Goal: Check status: Check status

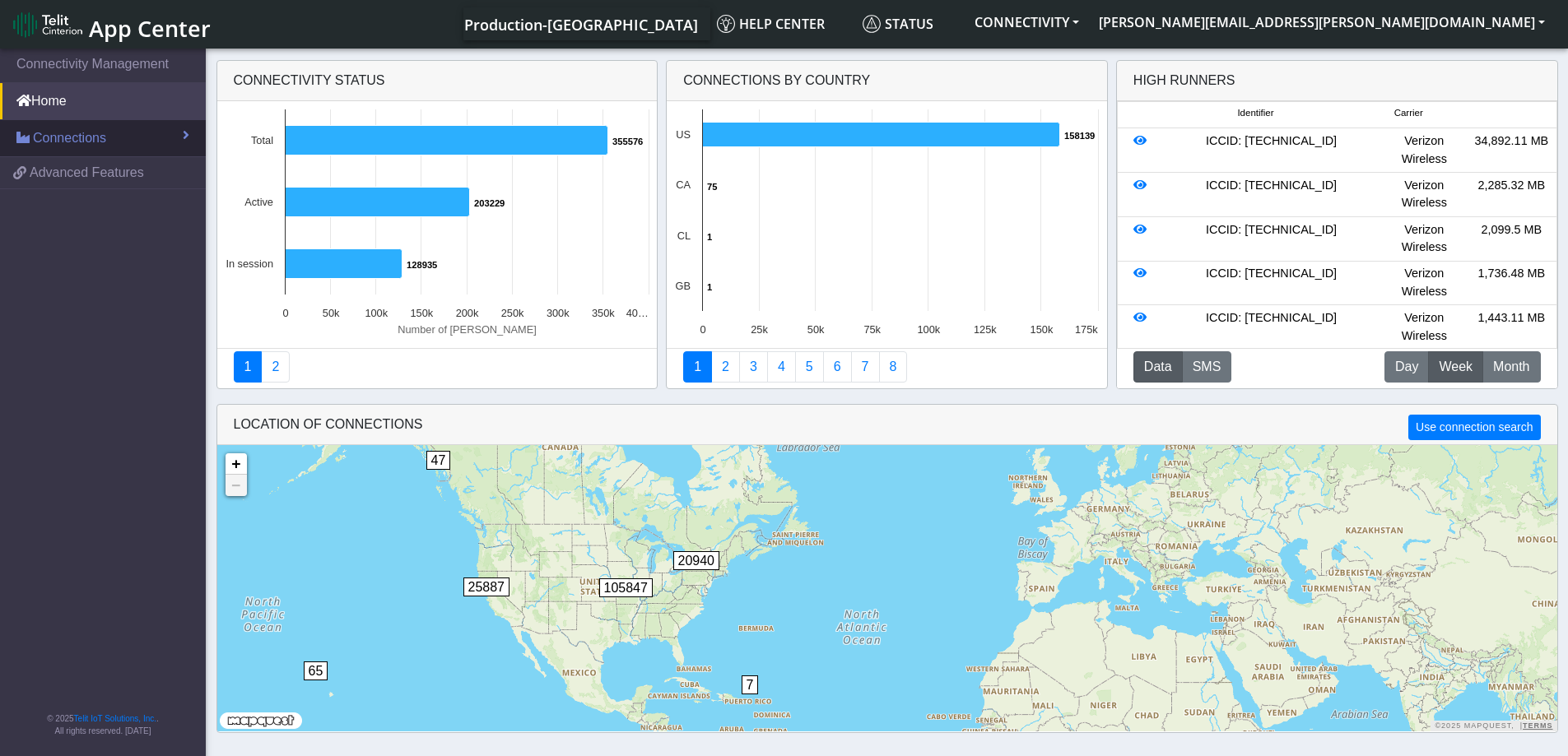
click at [42, 144] on span "Connections" at bounding box center [70, 139] width 73 height 20
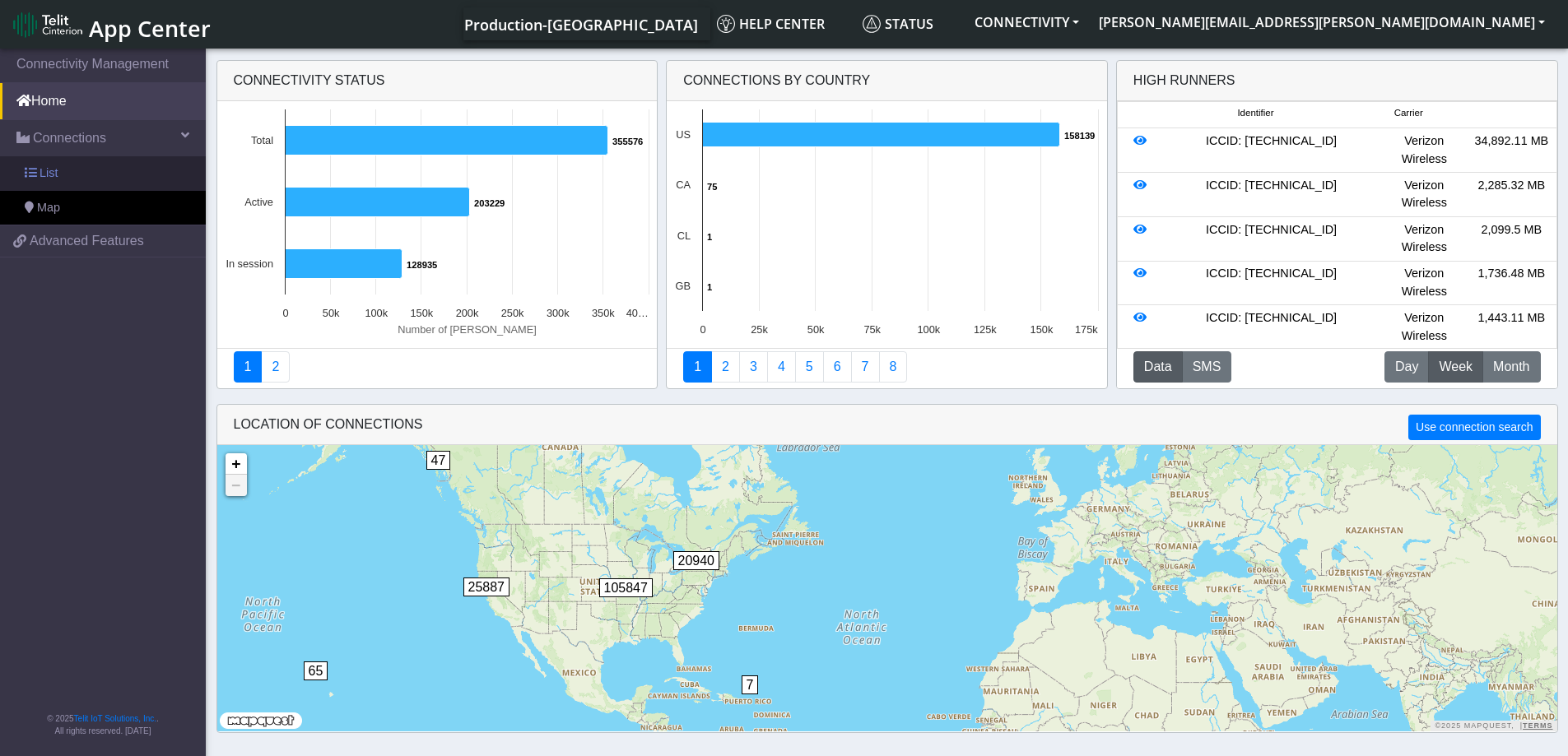
click at [46, 181] on span "List" at bounding box center [48, 173] width 18 height 18
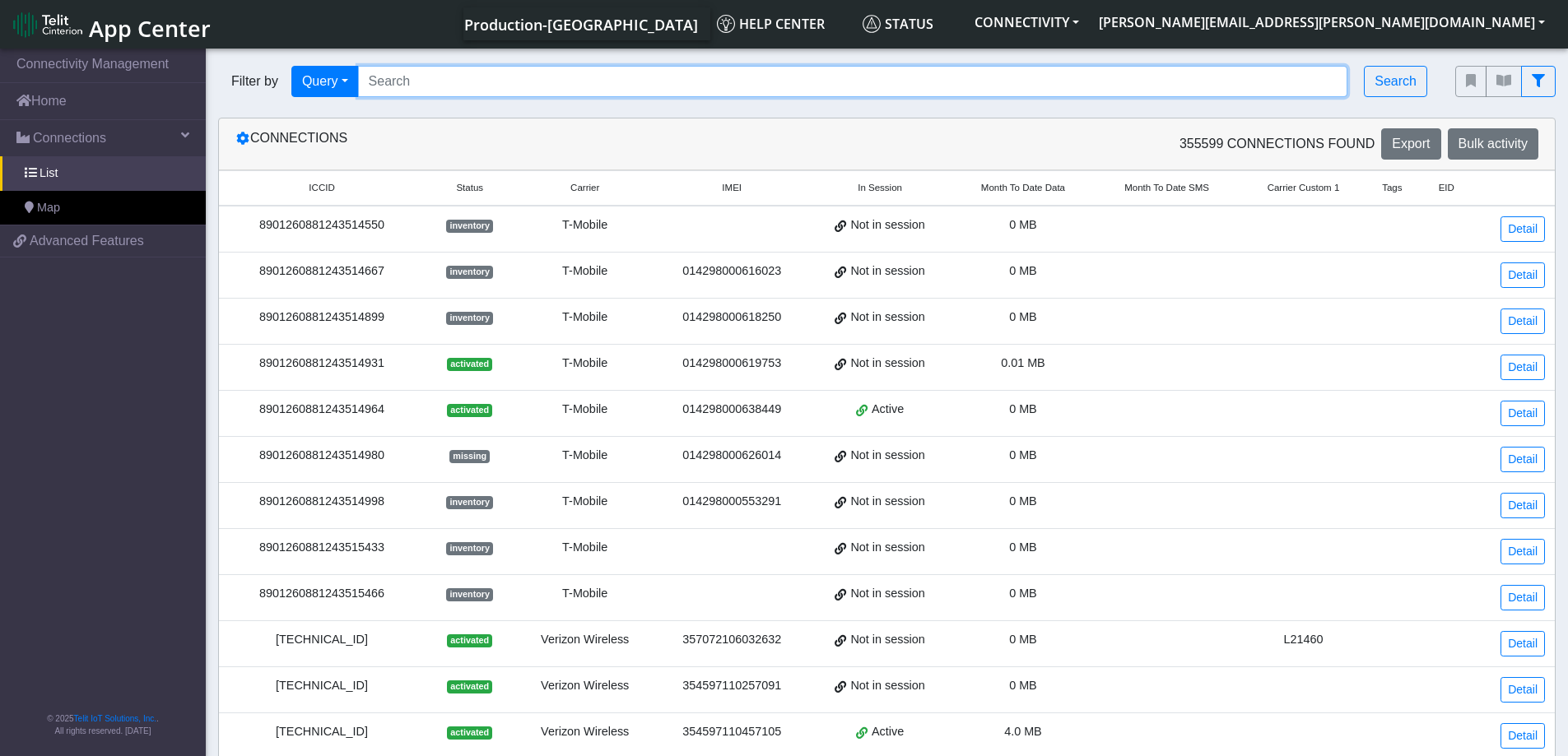
click at [482, 74] on input "Search..." at bounding box center [853, 81] width 990 height 31
paste input "89358152000000928616"
type input "89358152000000928616"
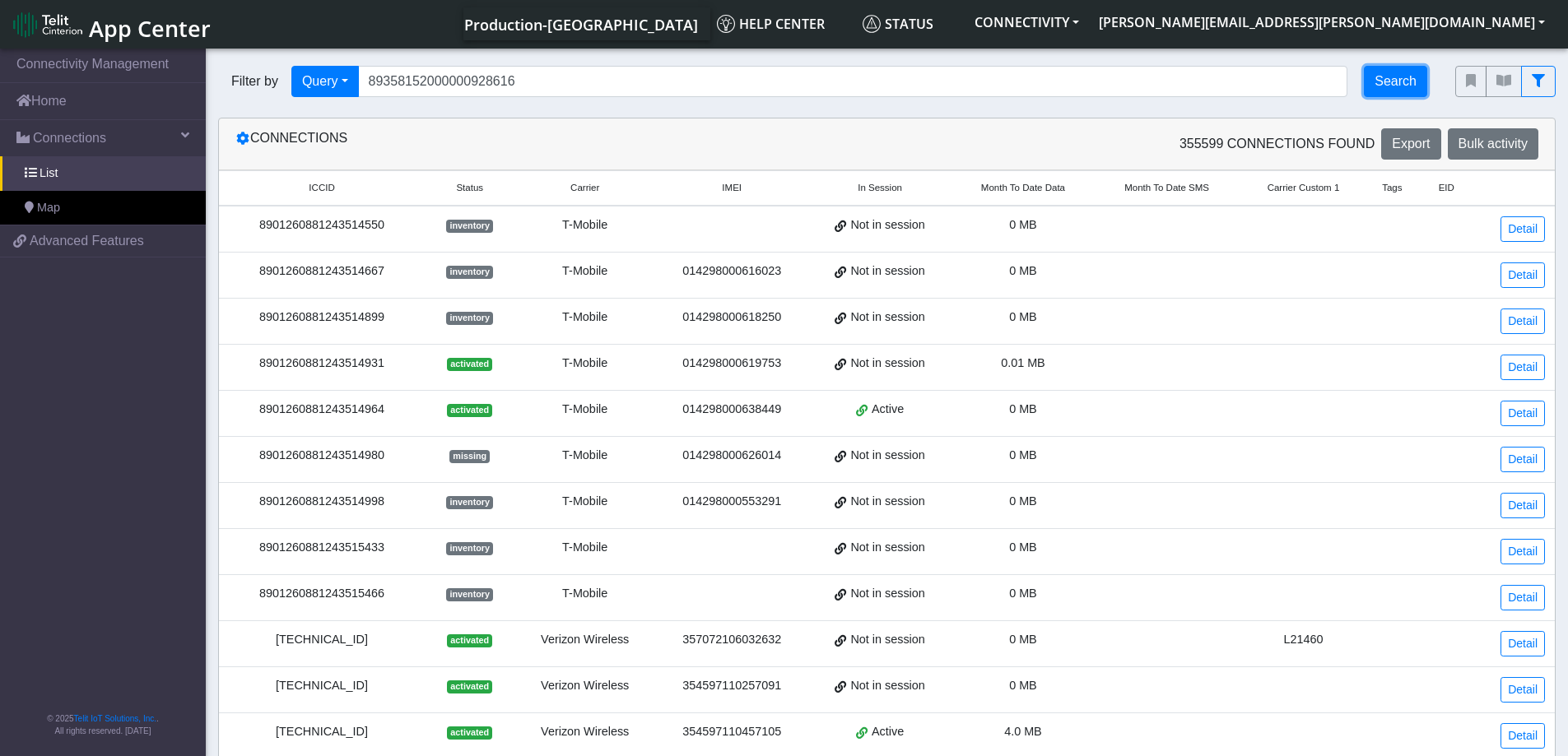
click at [1391, 83] on button "Search" at bounding box center [1395, 81] width 63 height 31
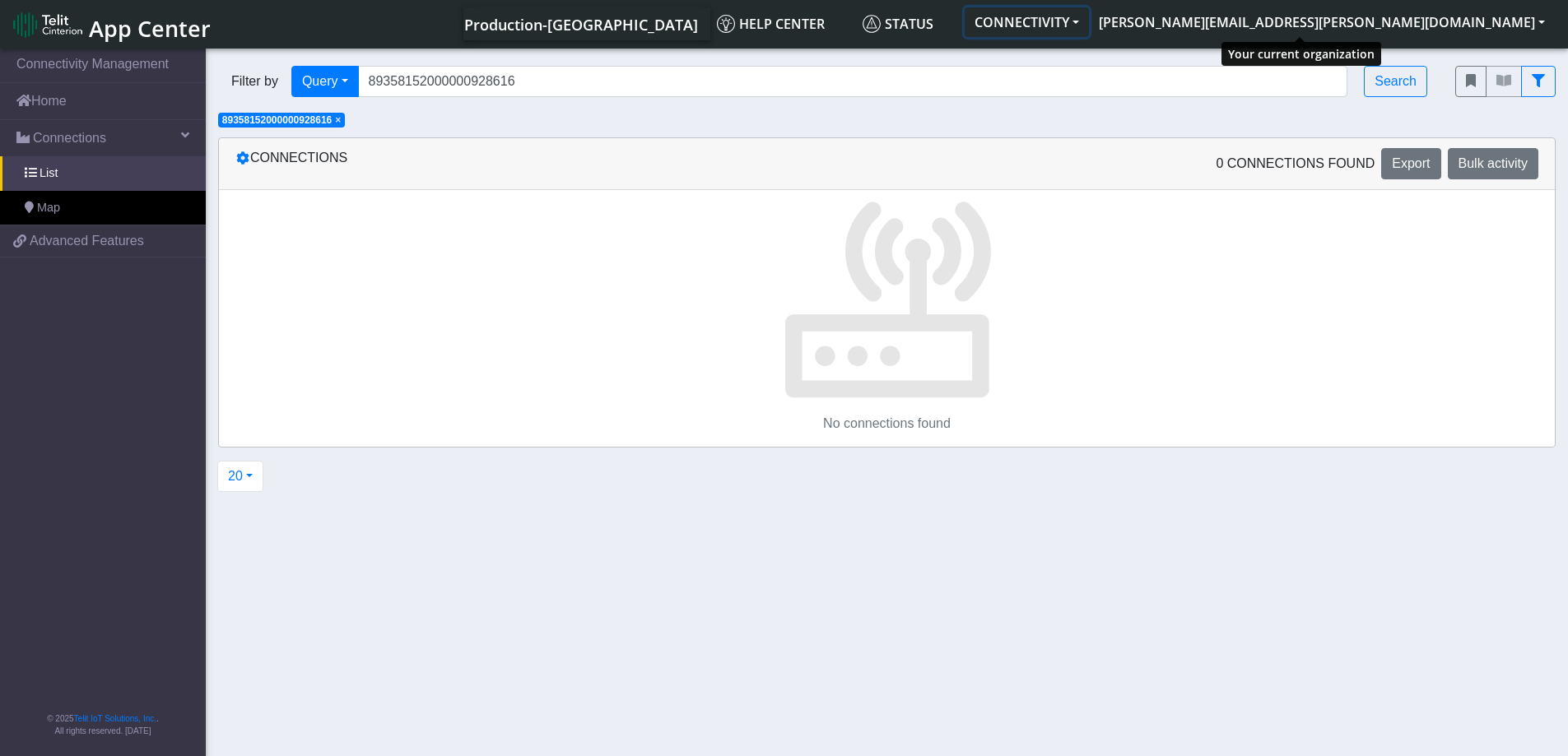
click at [1089, 26] on button "CONNECTIVITY" at bounding box center [1026, 21] width 124 height 29
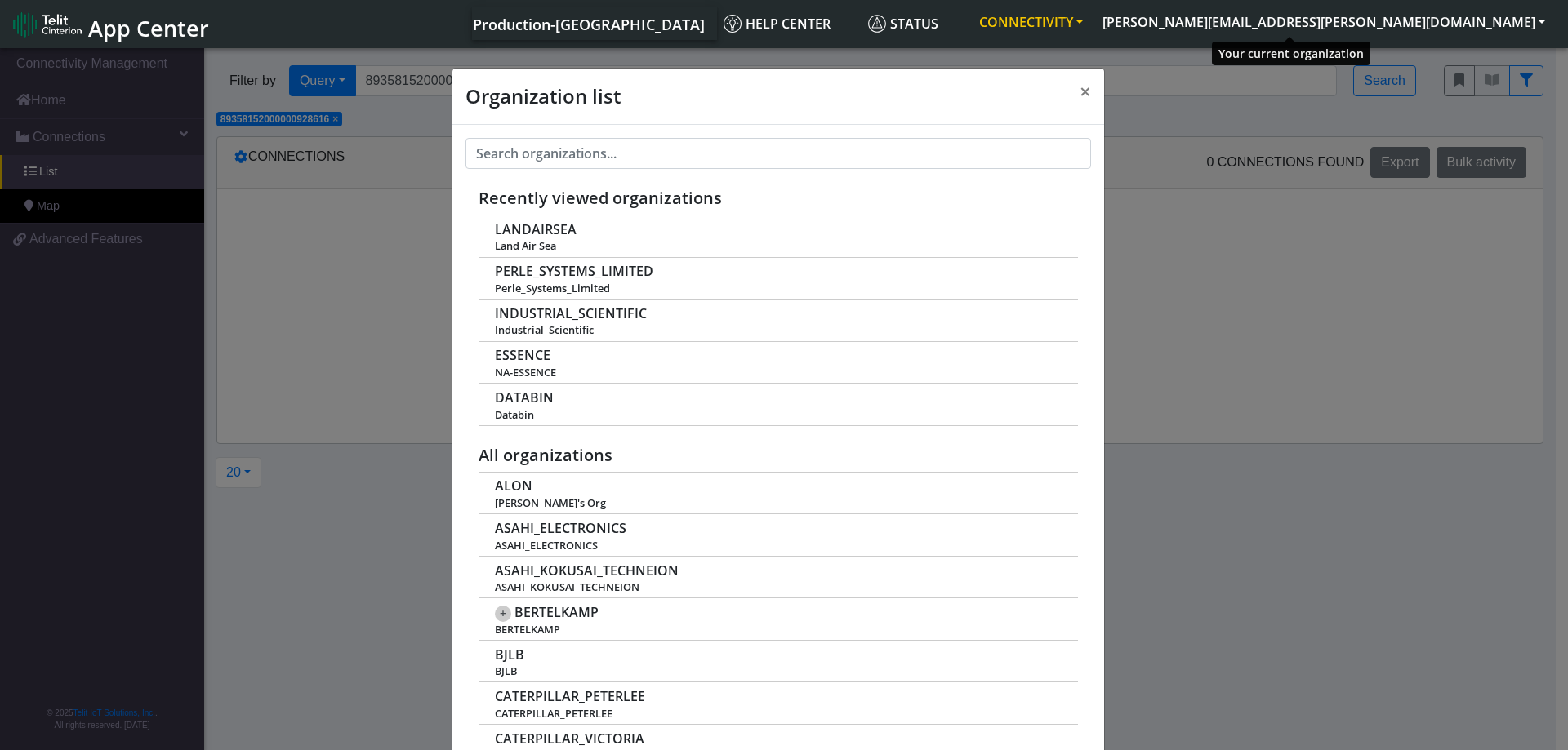
scroll to position [5, 0]
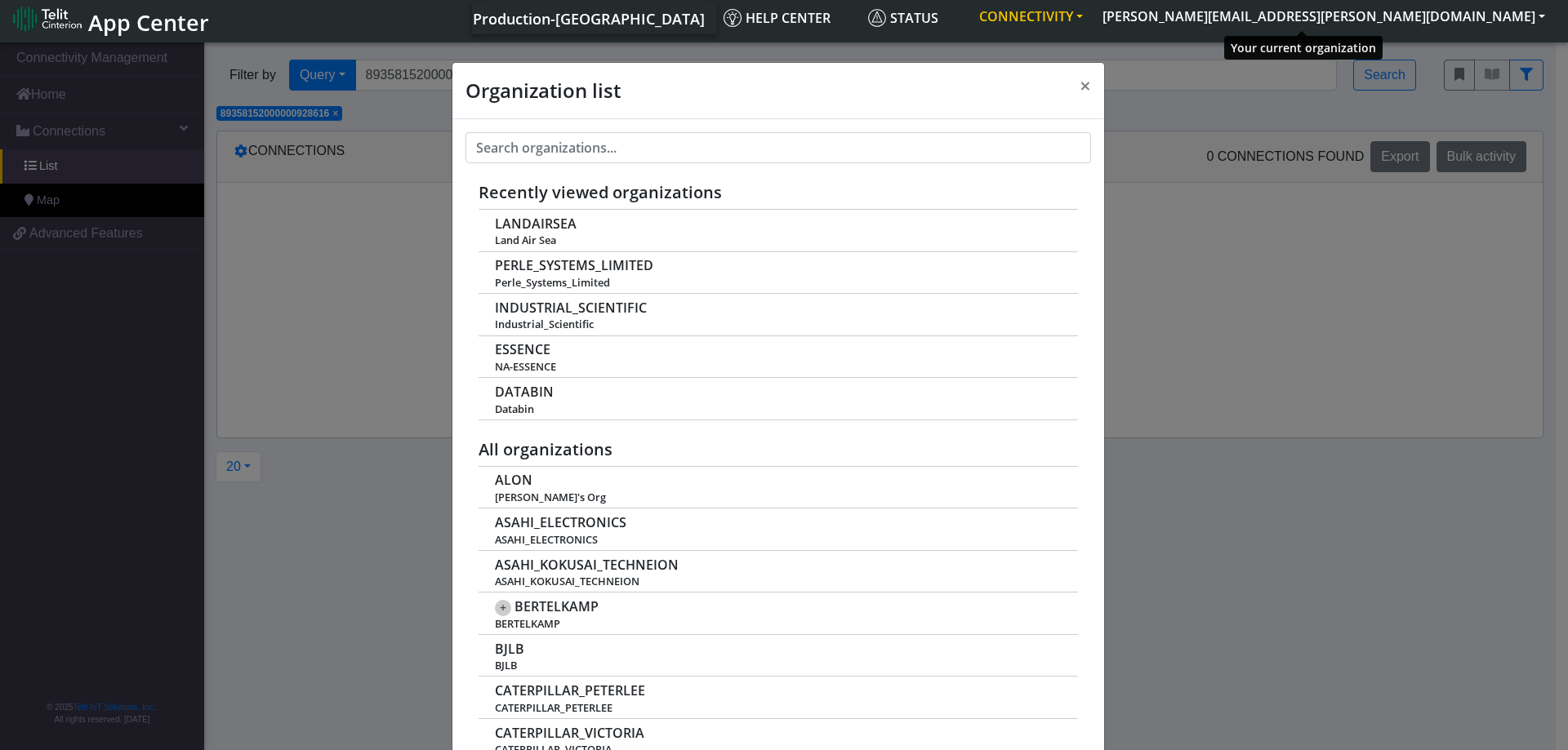
click at [1093, 24] on button "CONNECTIVITY" at bounding box center [1031, 16] width 123 height 29
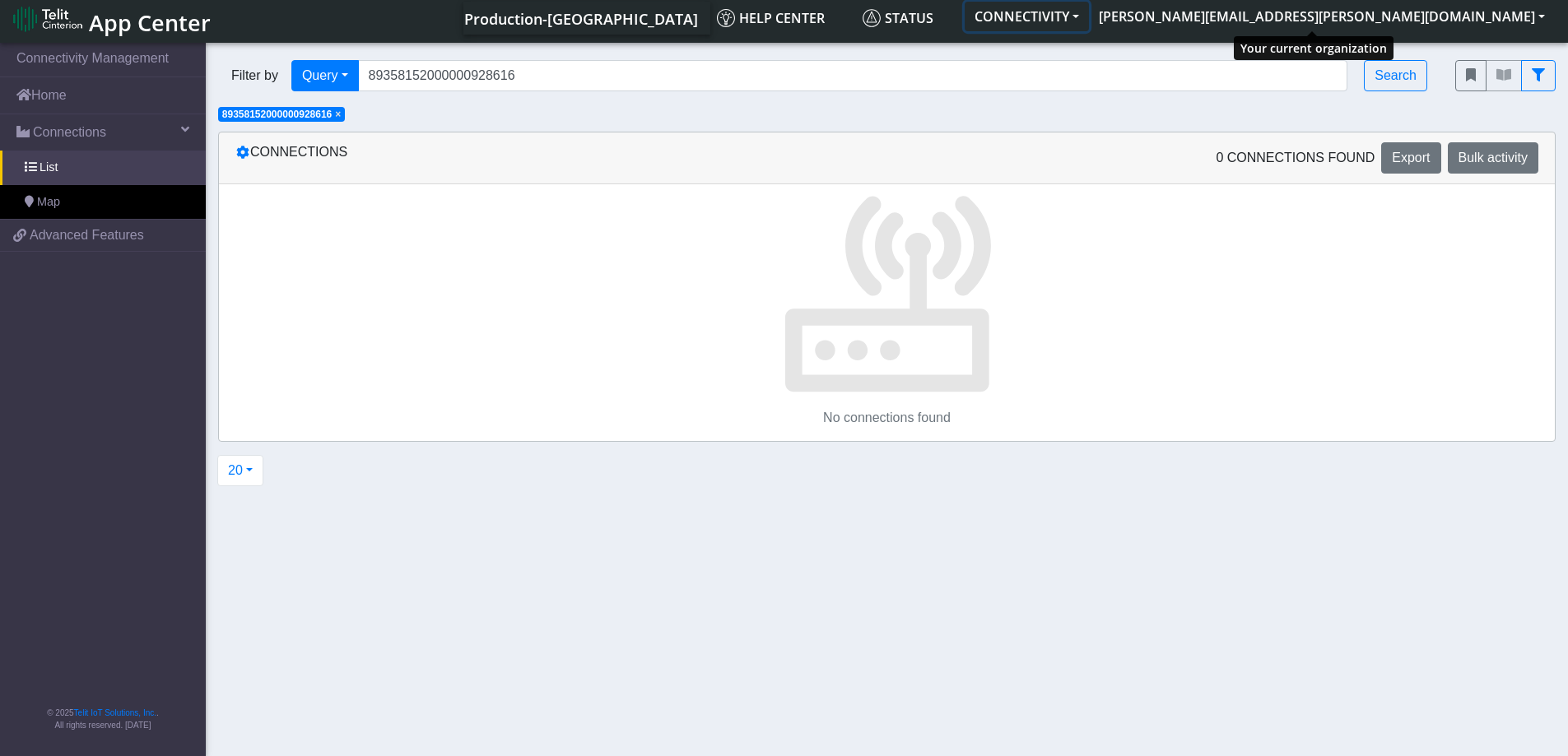
click at [1089, 24] on button "CONNECTIVITY" at bounding box center [1026, 16] width 124 height 29
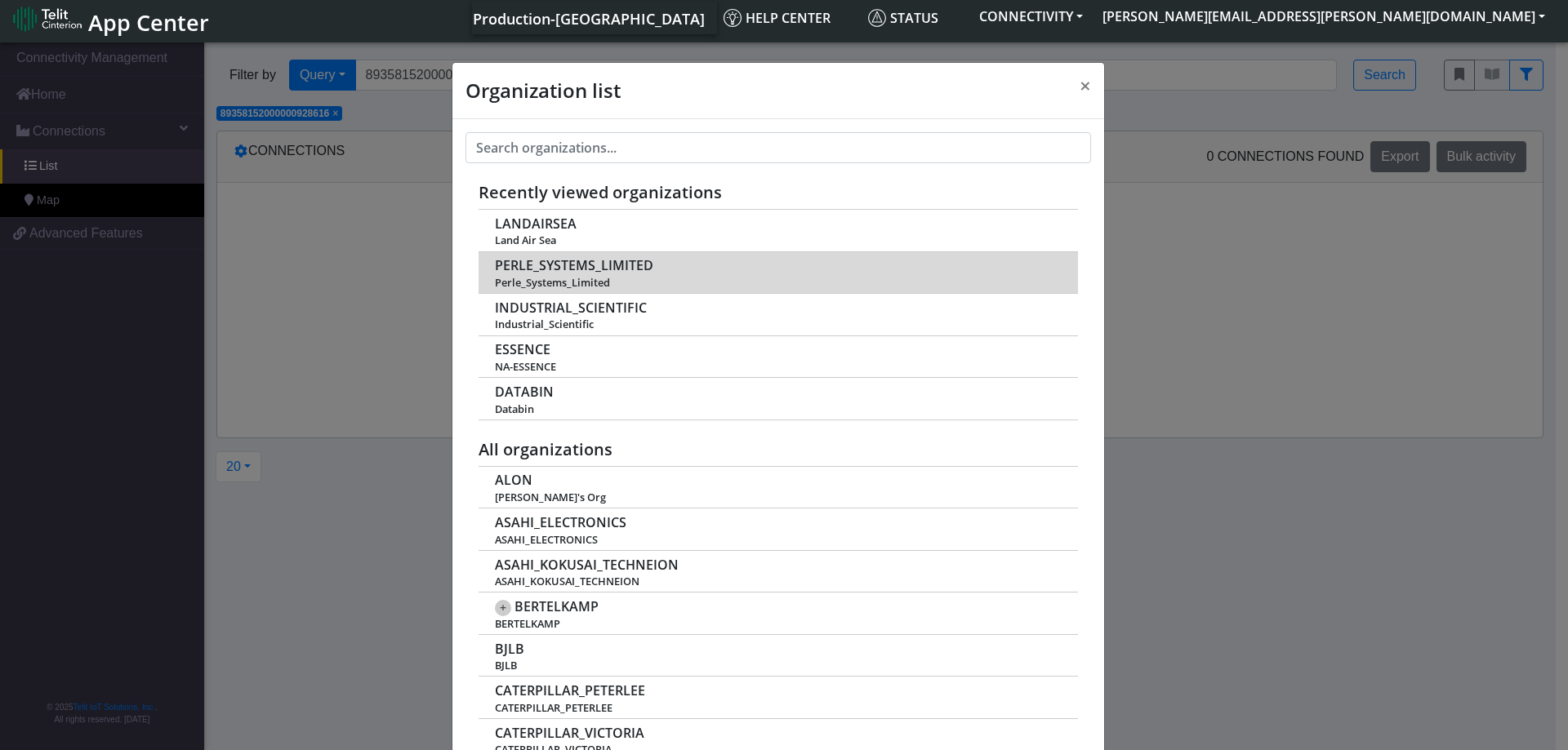
click at [574, 285] on span "Perle_Systems_Limited" at bounding box center [777, 283] width 565 height 12
click at [570, 270] on span "PERLE_SYSTEMS_LIMITED" at bounding box center [574, 265] width 159 height 15
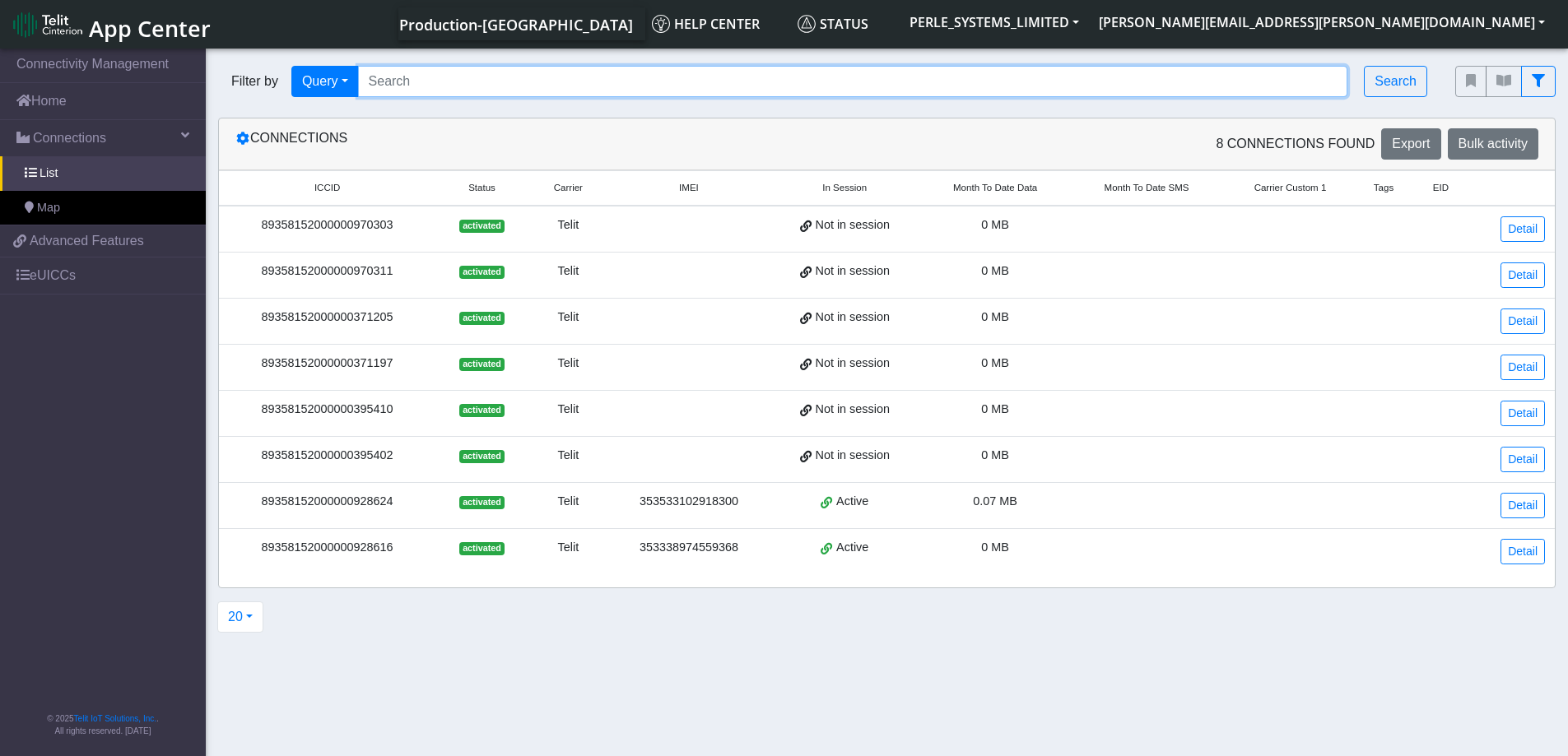
click at [420, 88] on input "Search..." at bounding box center [853, 81] width 990 height 31
paste input "89358152000000928616"
type input "89358152000000928616"
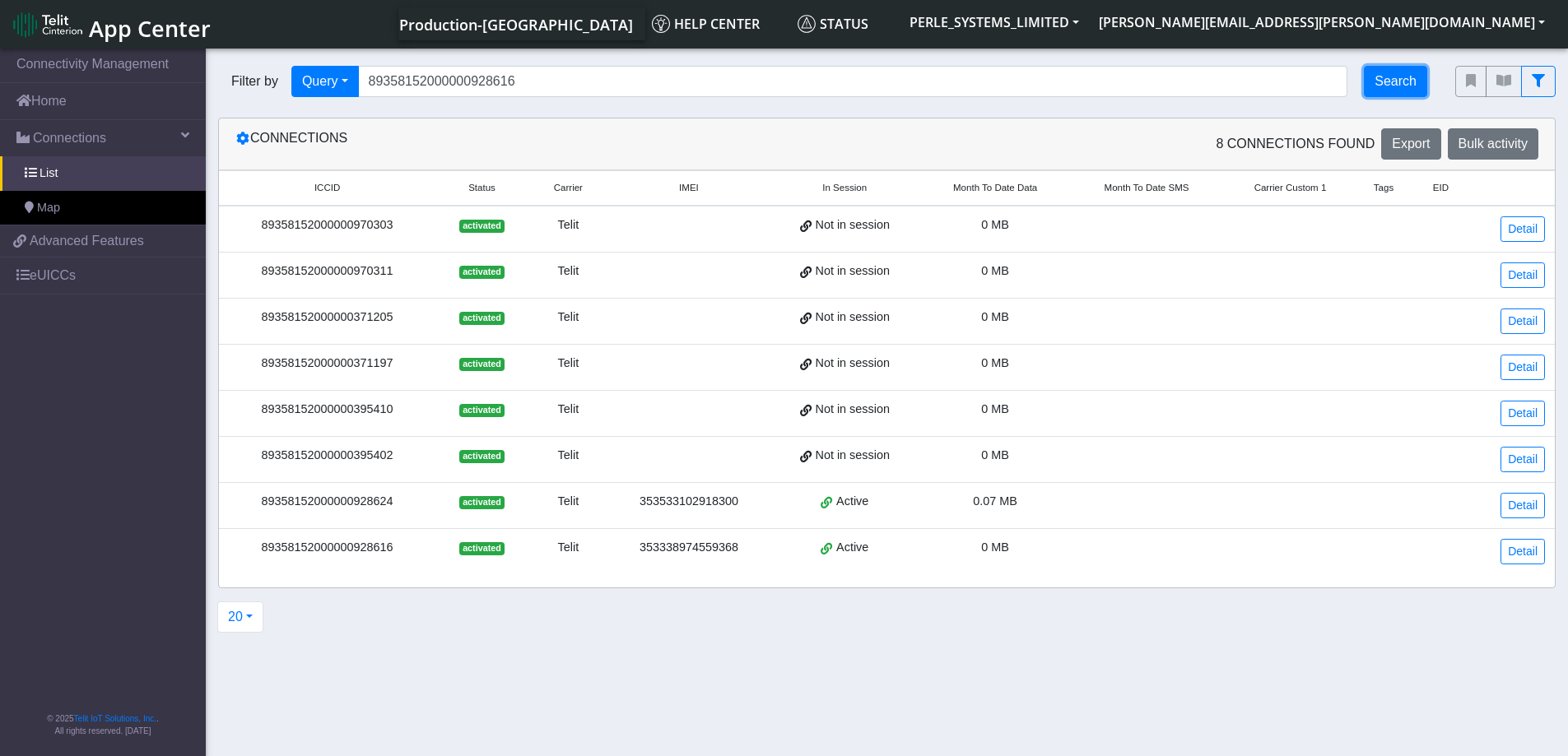
click at [1391, 88] on button "Search" at bounding box center [1395, 81] width 63 height 31
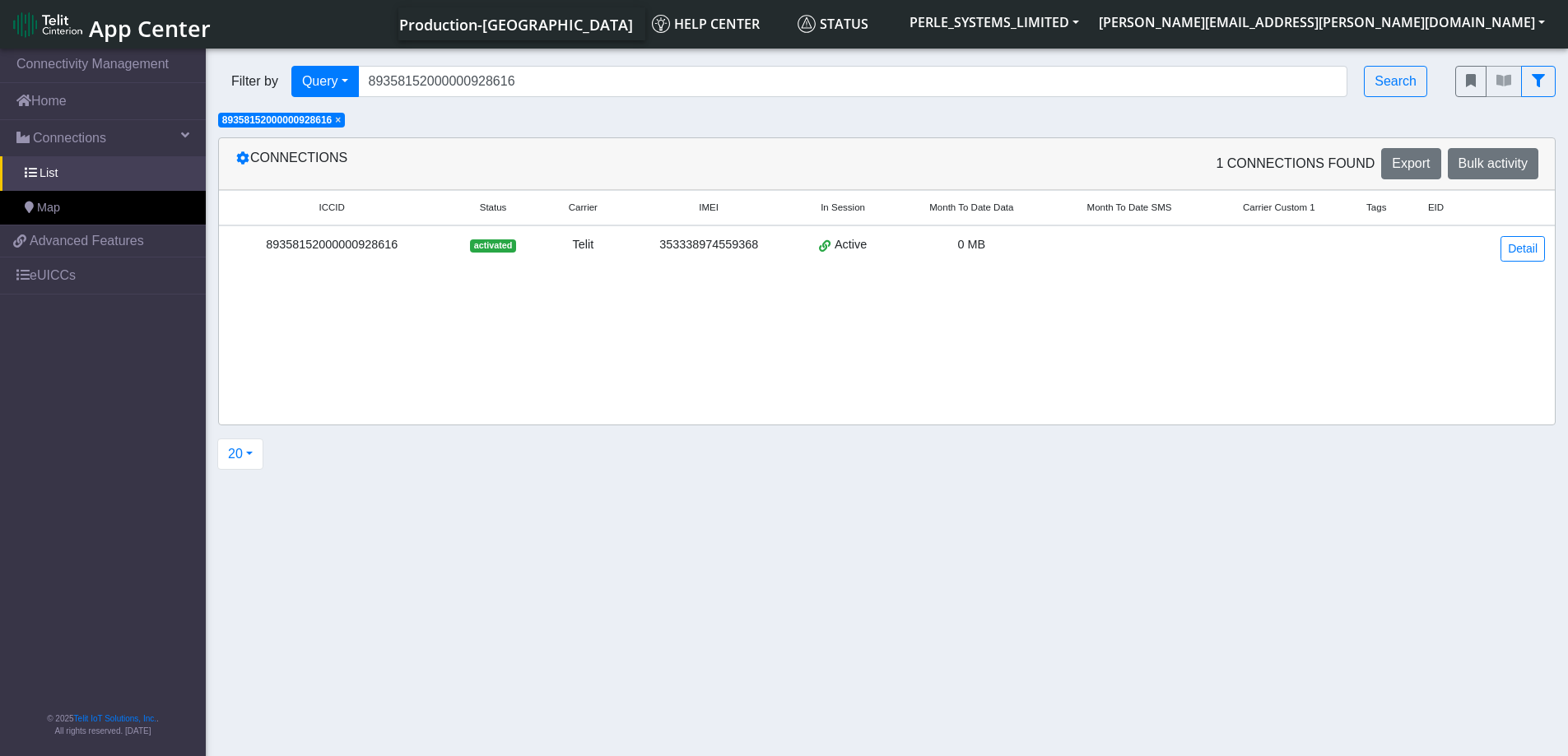
click at [305, 248] on div "89358152000000928616" at bounding box center [331, 245] width 205 height 18
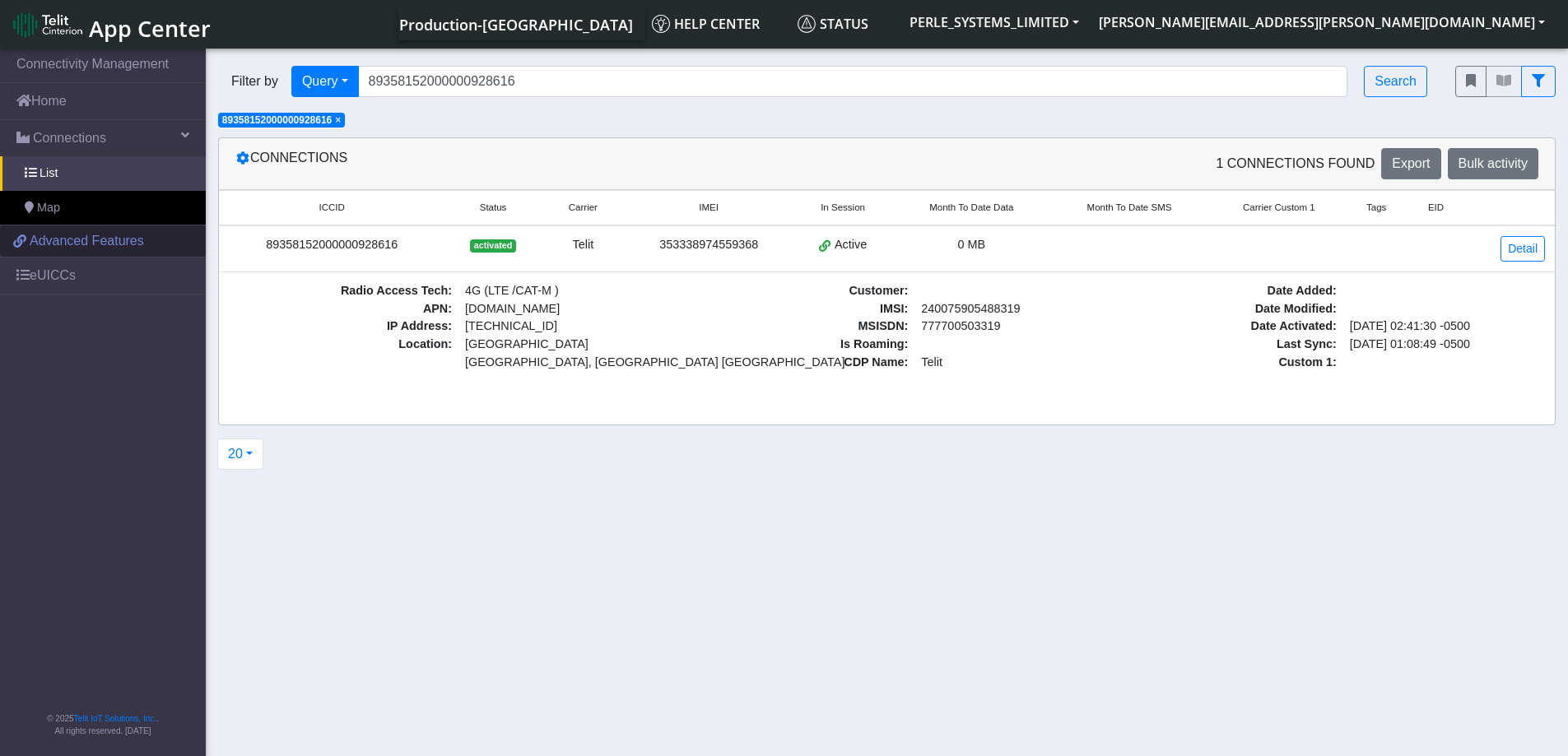
click at [58, 242] on span "Advanced Features" at bounding box center [87, 241] width 114 height 20
click at [56, 277] on link "eUICCs" at bounding box center [103, 275] width 205 height 37
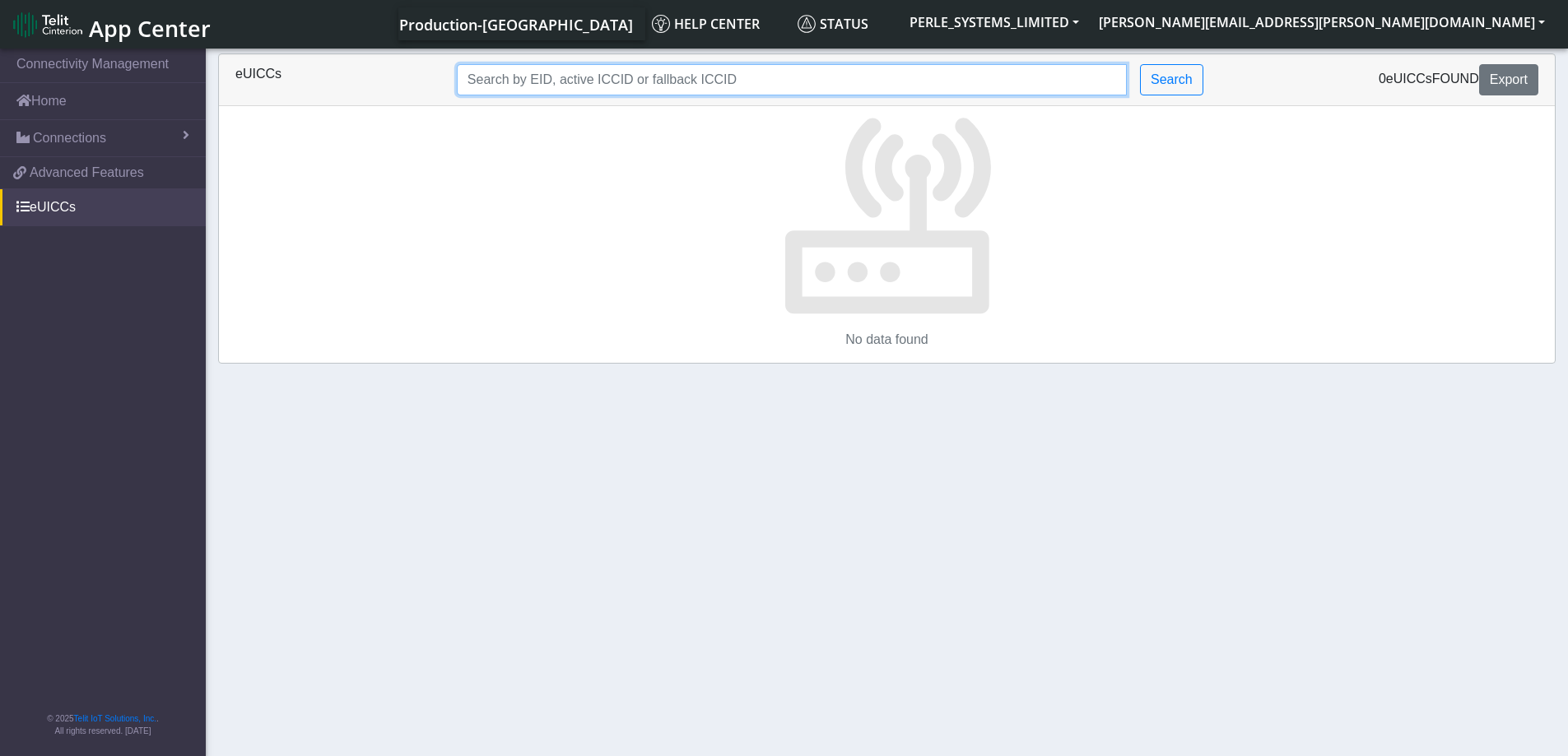
click at [576, 75] on input "Search..." at bounding box center [792, 80] width 670 height 31
paste input "89358152000000928616"
type input "89358152000000928616"
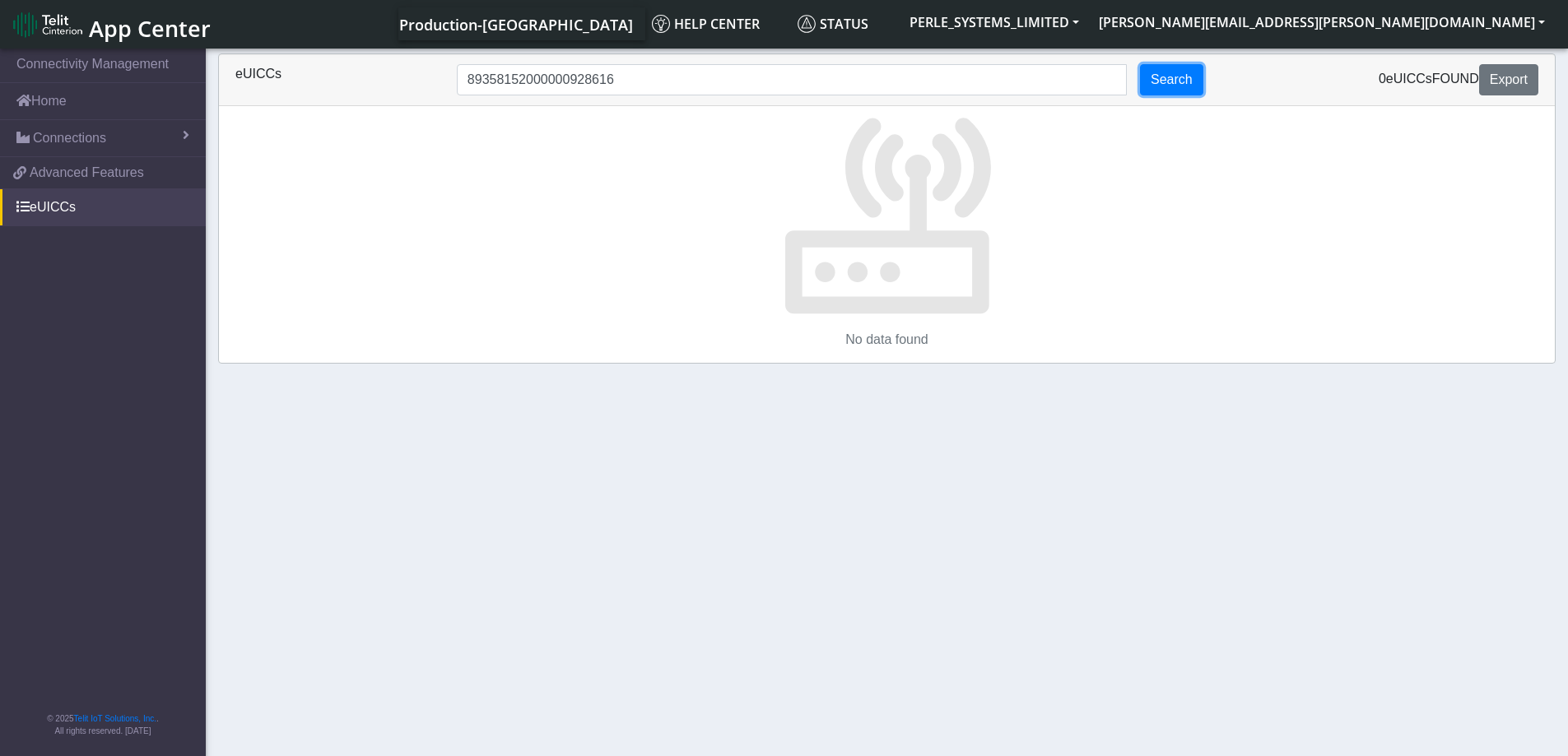
click at [1162, 84] on button "Search" at bounding box center [1171, 80] width 63 height 31
click at [1170, 79] on button "Search" at bounding box center [1171, 80] width 63 height 31
click at [106, 141] on link "Connections" at bounding box center [103, 138] width 205 height 37
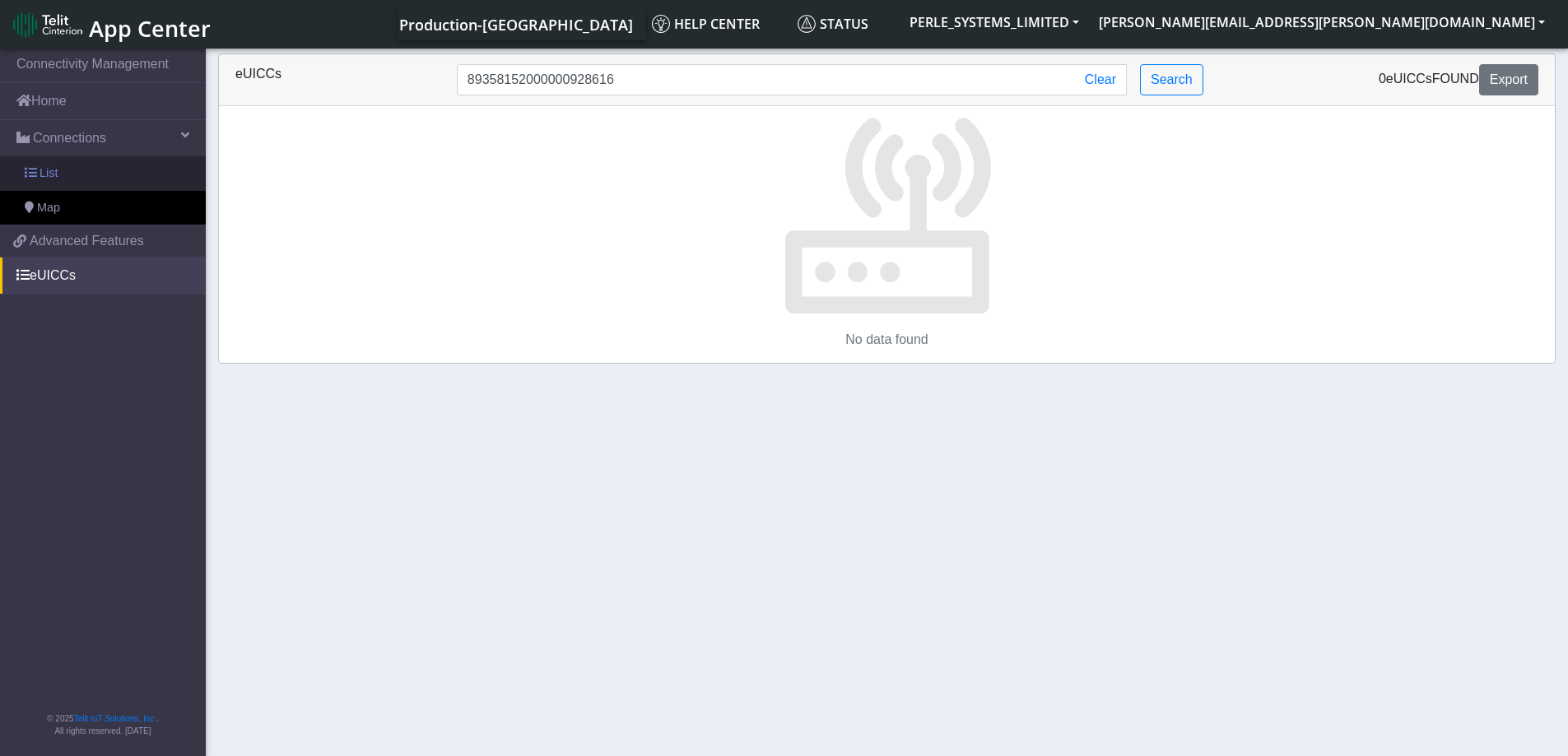
click at [57, 174] on span "List" at bounding box center [48, 173] width 18 height 18
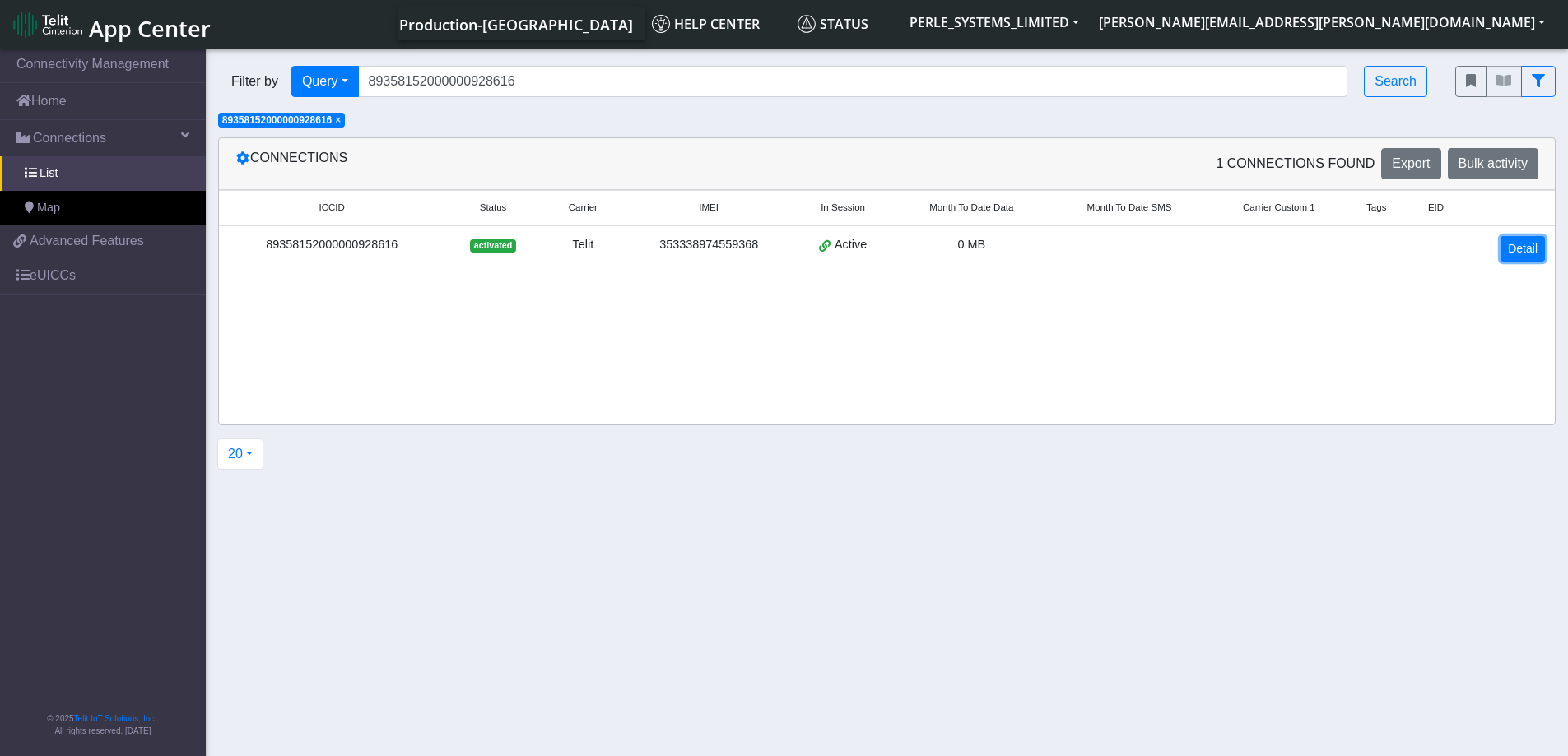
click at [1521, 254] on link "Detail" at bounding box center [1522, 248] width 45 height 26
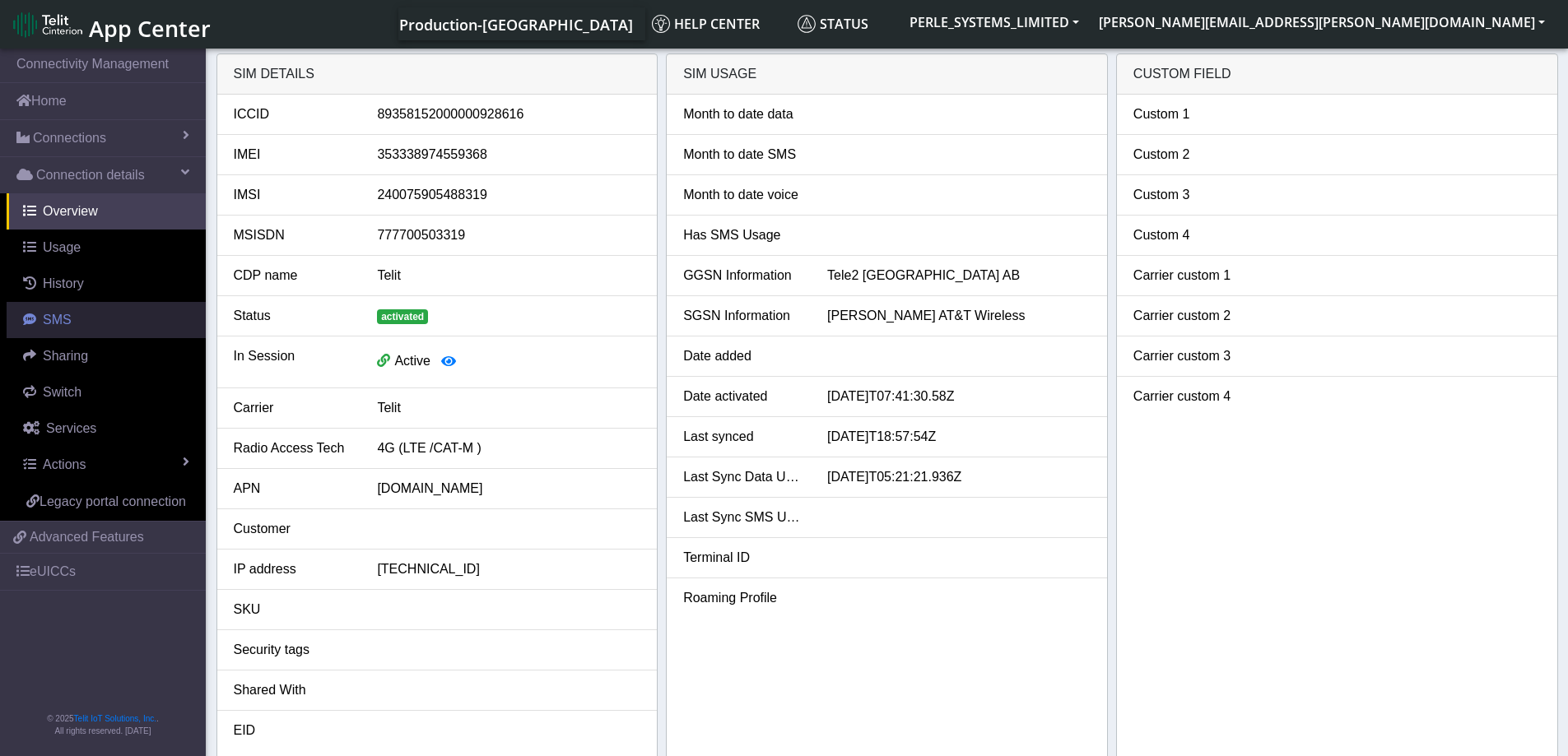
click at [56, 324] on span "SMS" at bounding box center [57, 320] width 29 height 14
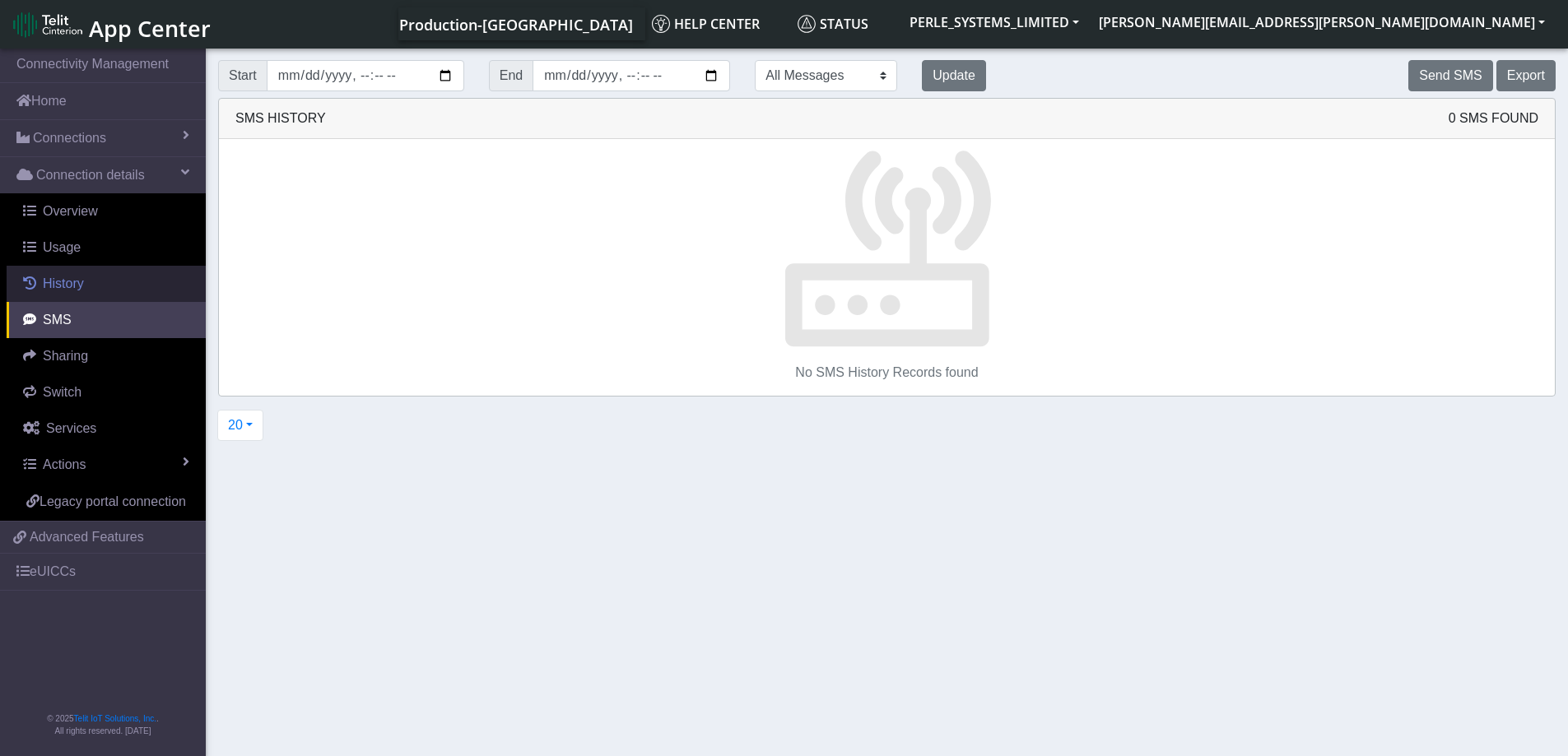
click at [61, 286] on span "History" at bounding box center [63, 283] width 41 height 14
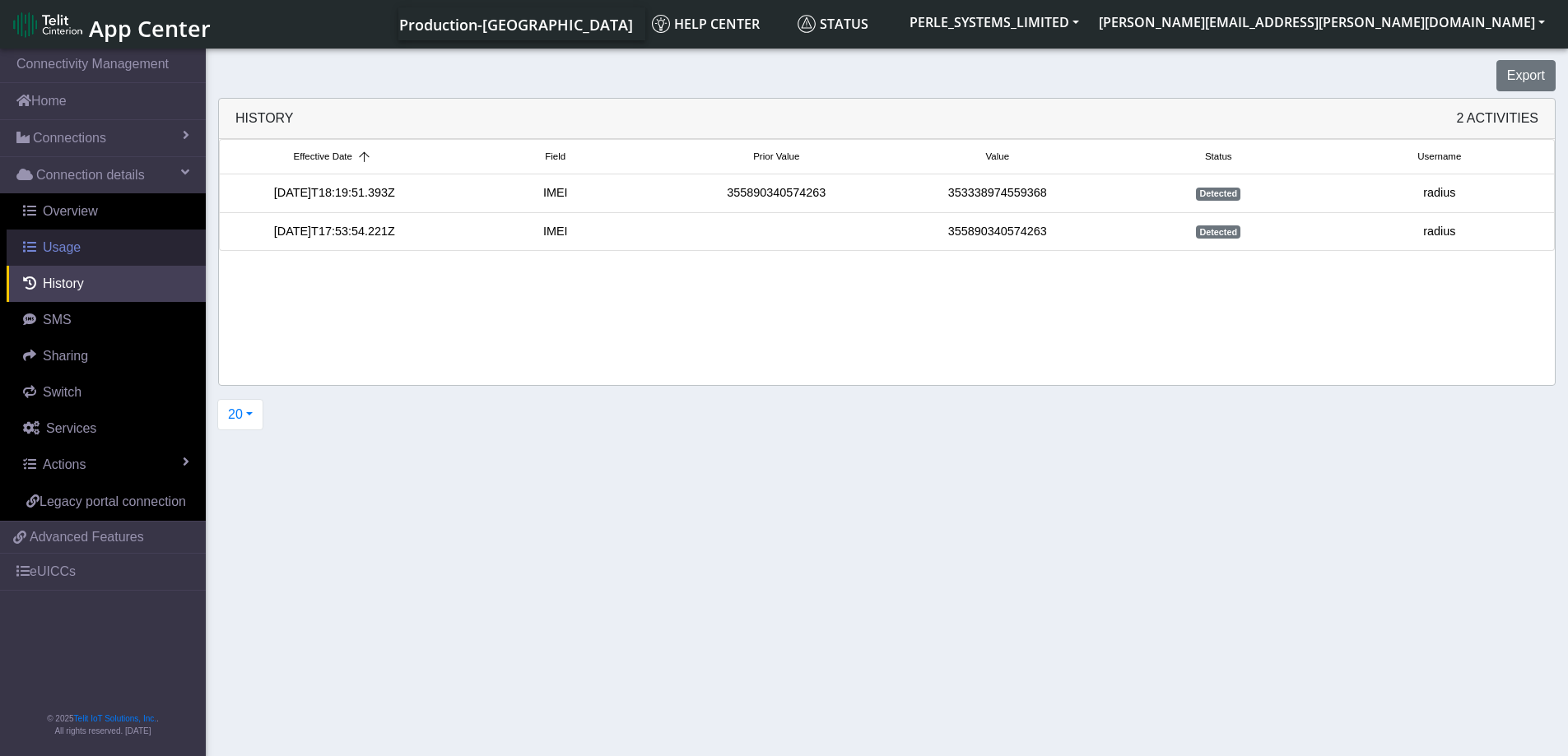
click at [64, 260] on link "Usage" at bounding box center [105, 248] width 199 height 37
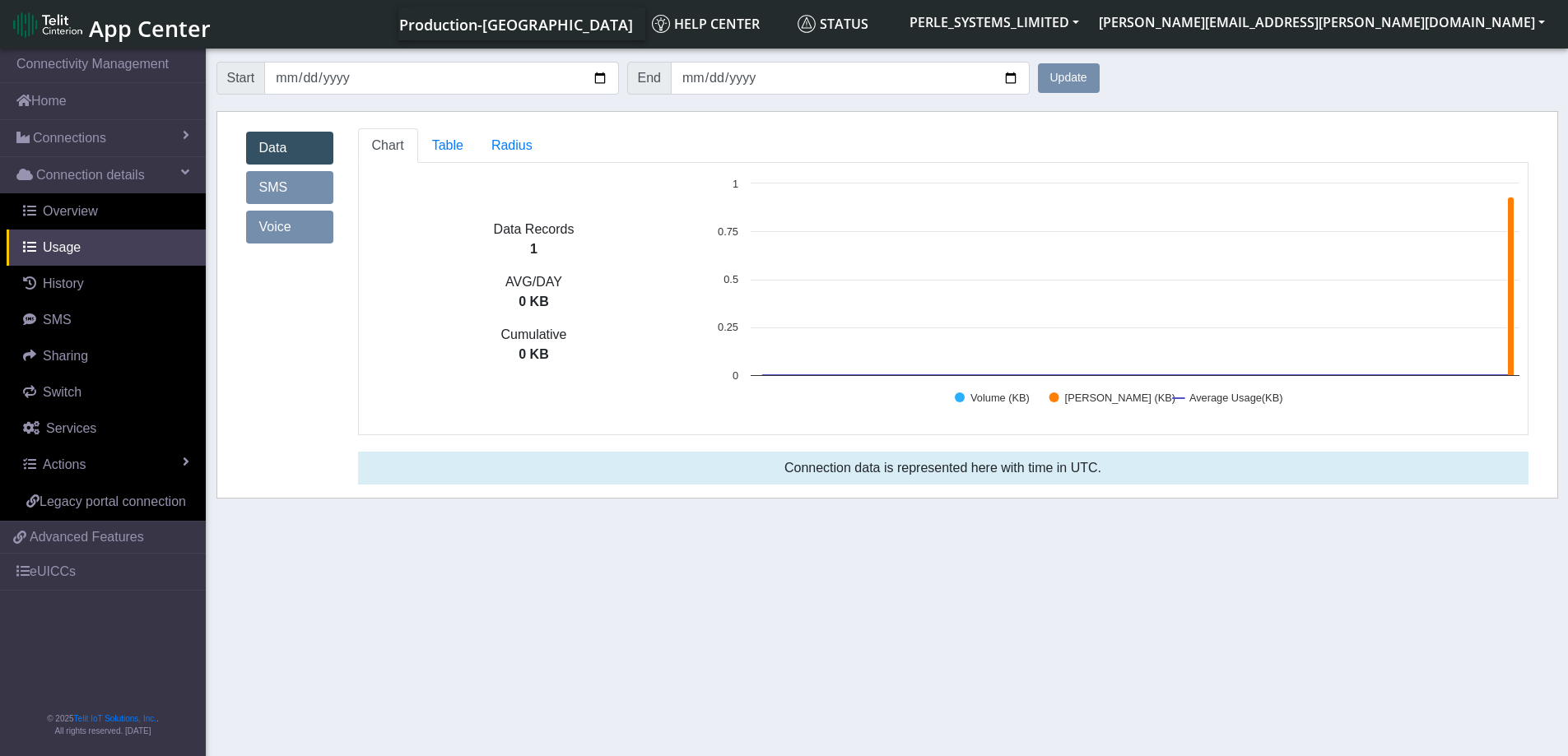
click at [272, 139] on link "Data" at bounding box center [289, 147] width 88 height 33
click at [464, 142] on span "Radius" at bounding box center [448, 146] width 31 height 14
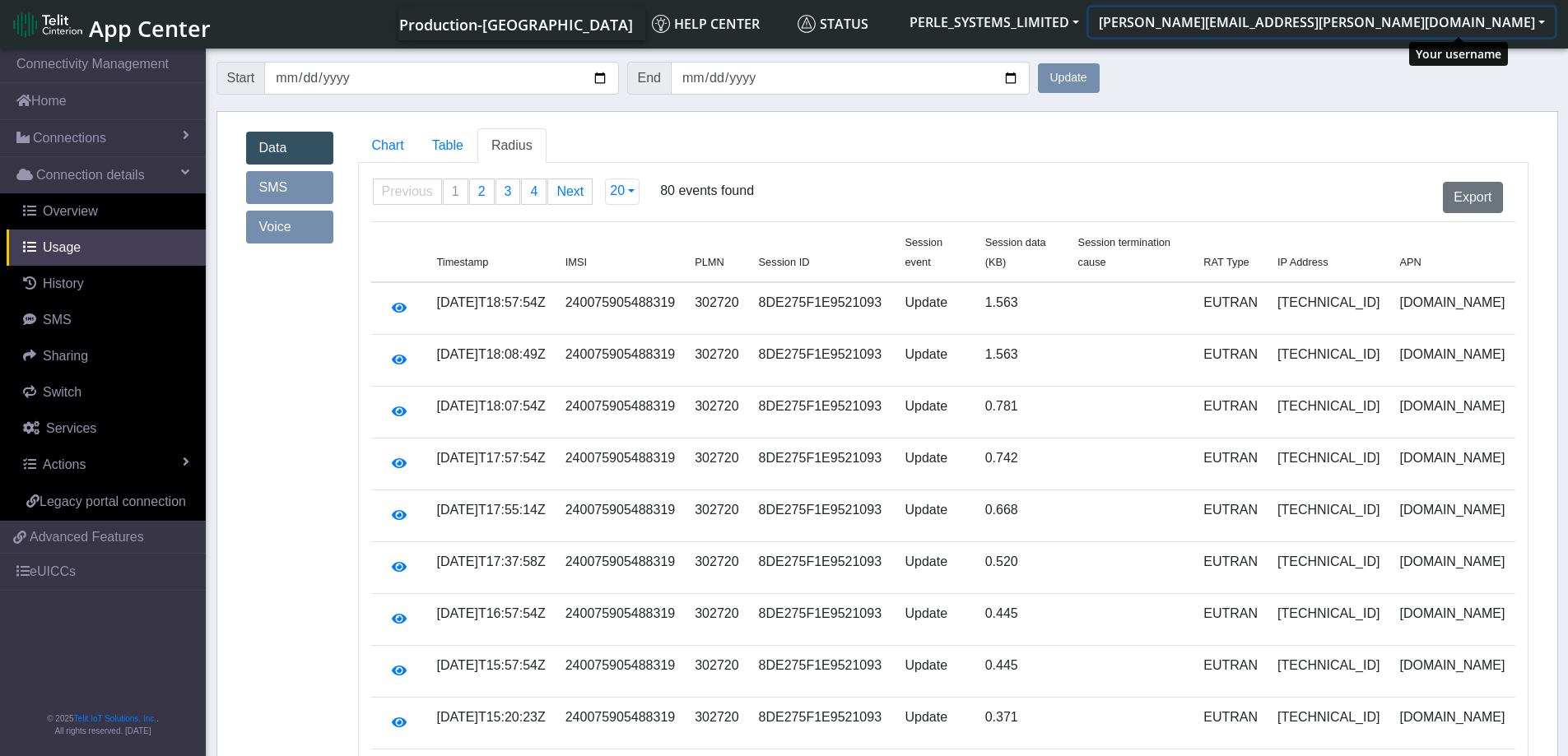
click at [1480, 22] on button "[PERSON_NAME][EMAIL_ADDRESS][PERSON_NAME][DOMAIN_NAME]" at bounding box center [1321, 21] width 465 height 29
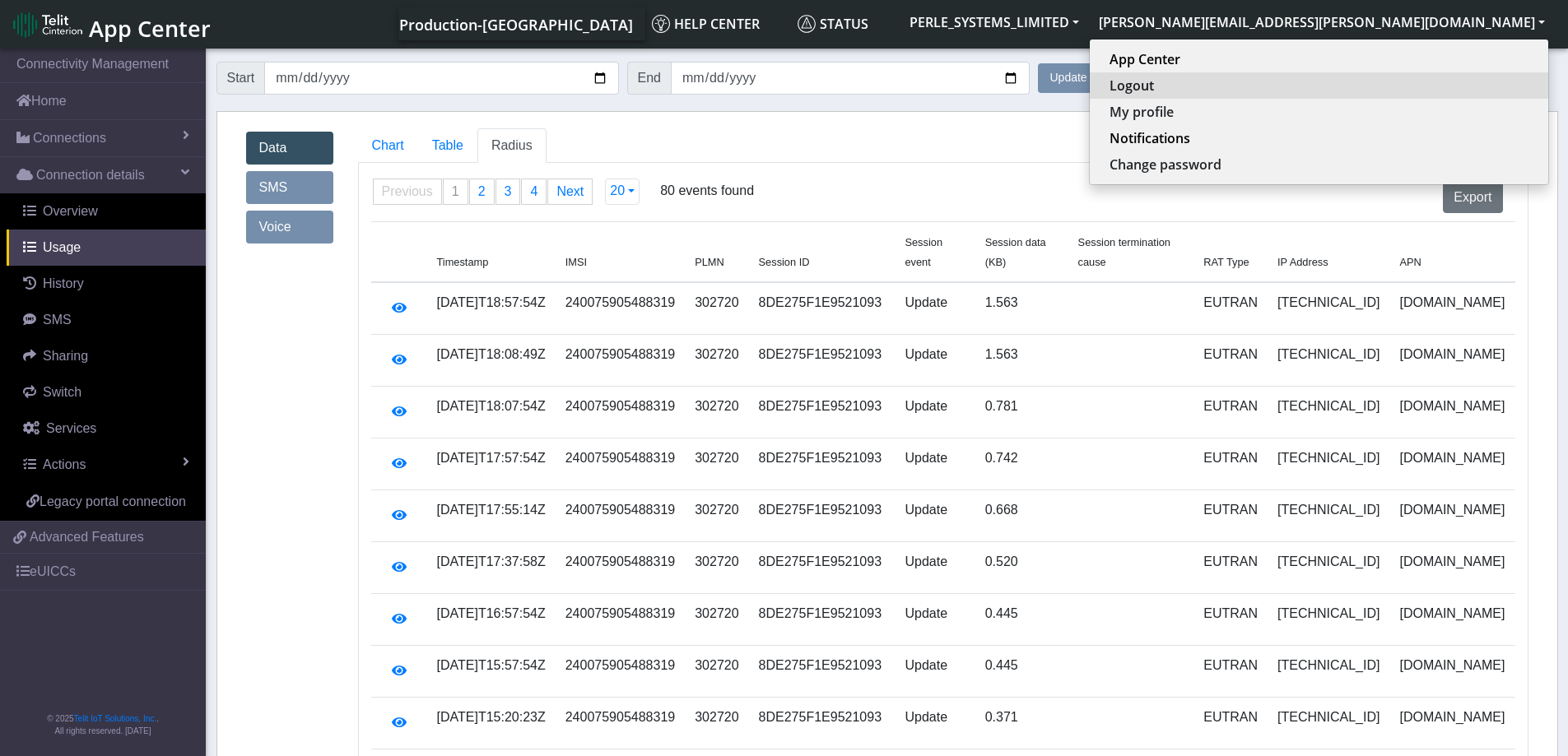
click at [1396, 83] on button "Logout" at bounding box center [1318, 85] width 458 height 26
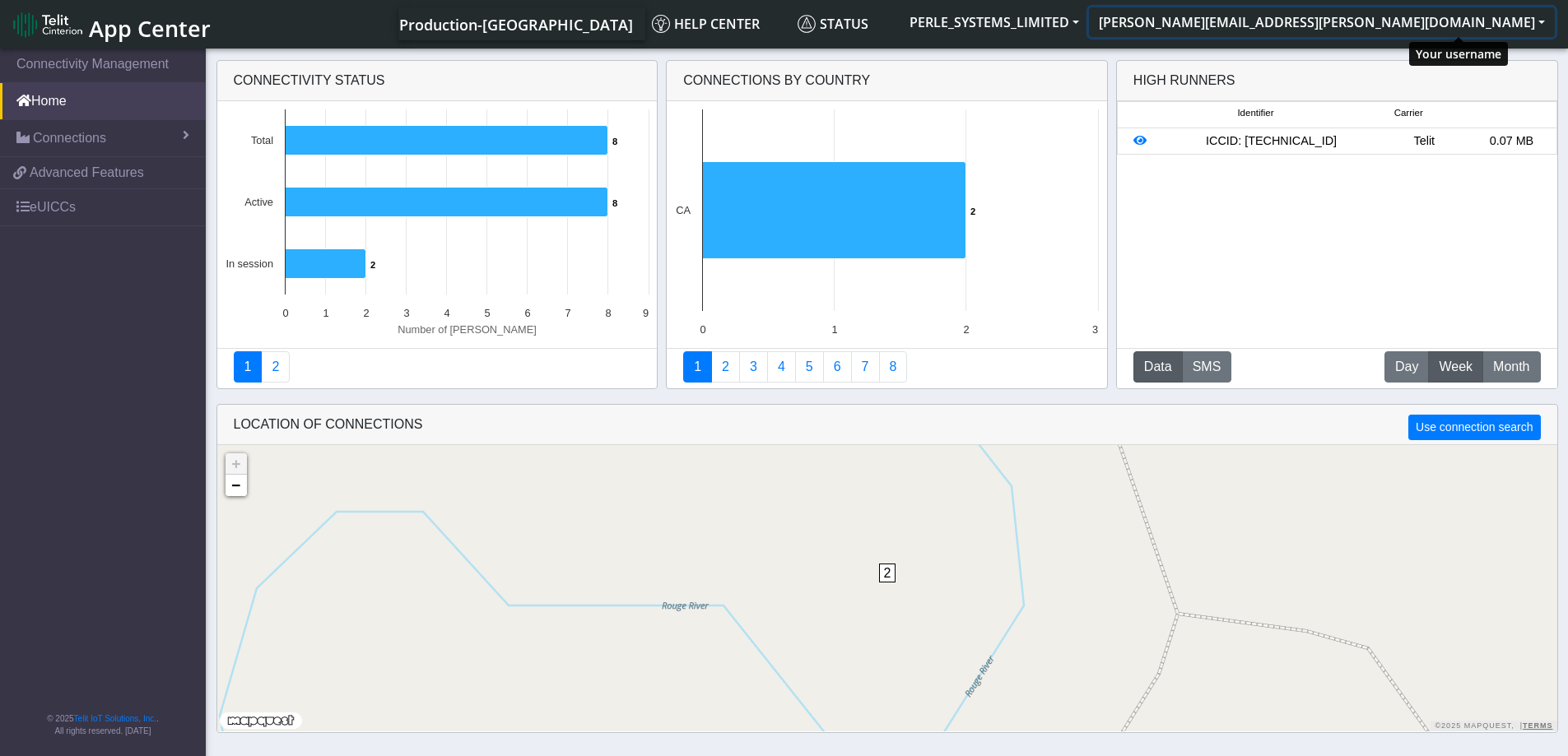
click at [1541, 27] on button "[PERSON_NAME][EMAIL_ADDRESS][PERSON_NAME][DOMAIN_NAME]" at bounding box center [1321, 21] width 465 height 29
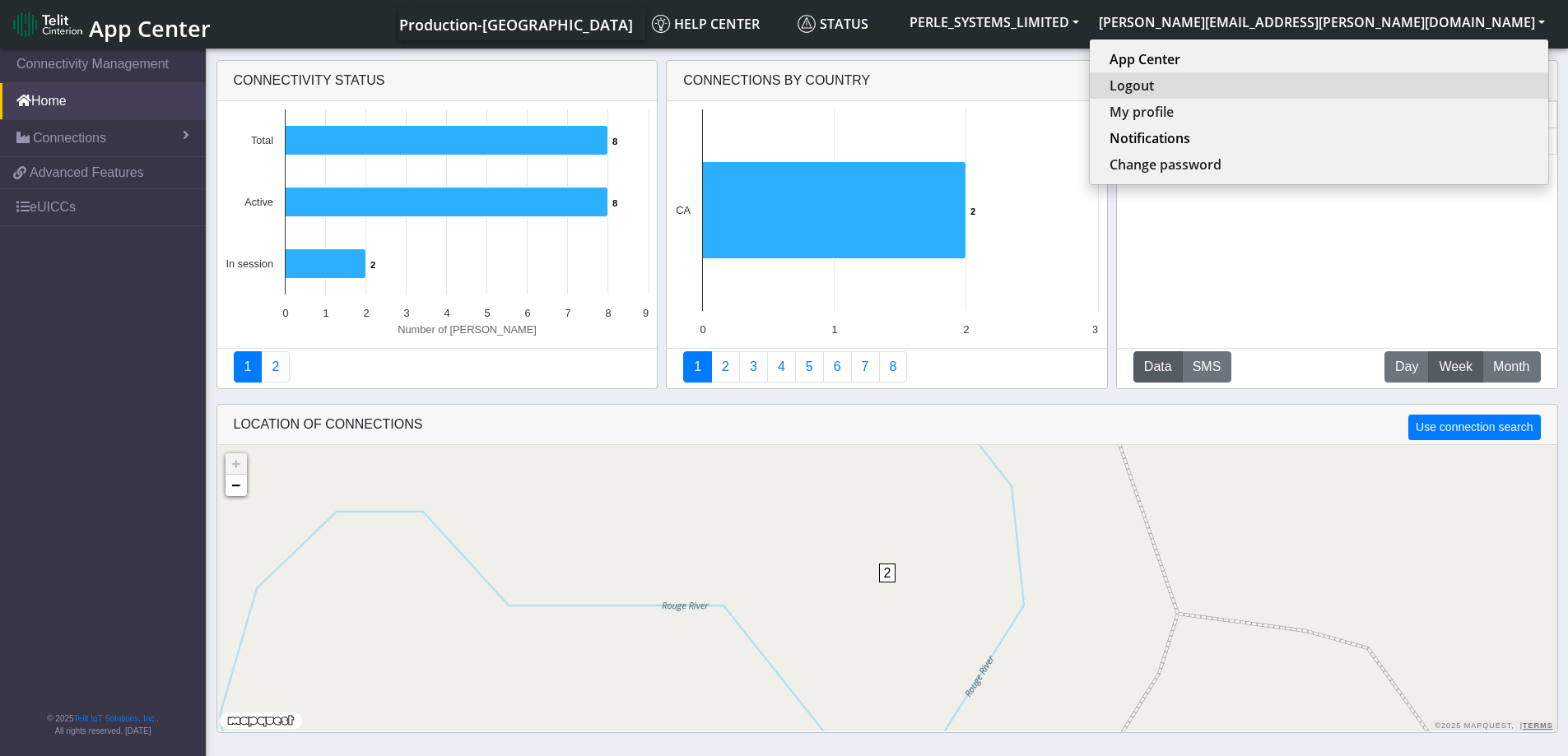
click at [1384, 88] on button "Logout" at bounding box center [1318, 85] width 458 height 26
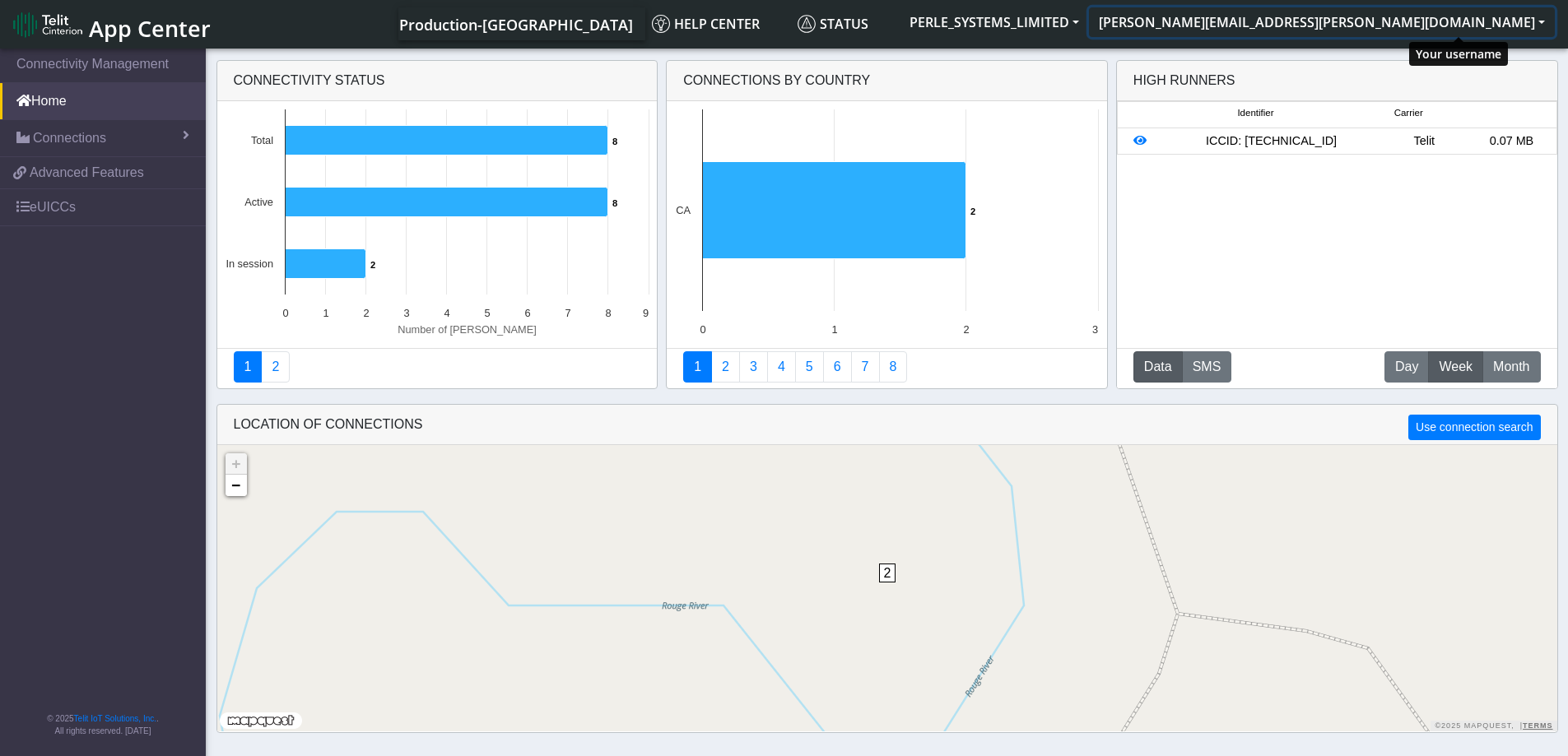
click at [1513, 19] on button "[PERSON_NAME][EMAIL_ADDRESS][PERSON_NAME][DOMAIN_NAME]" at bounding box center [1321, 21] width 465 height 29
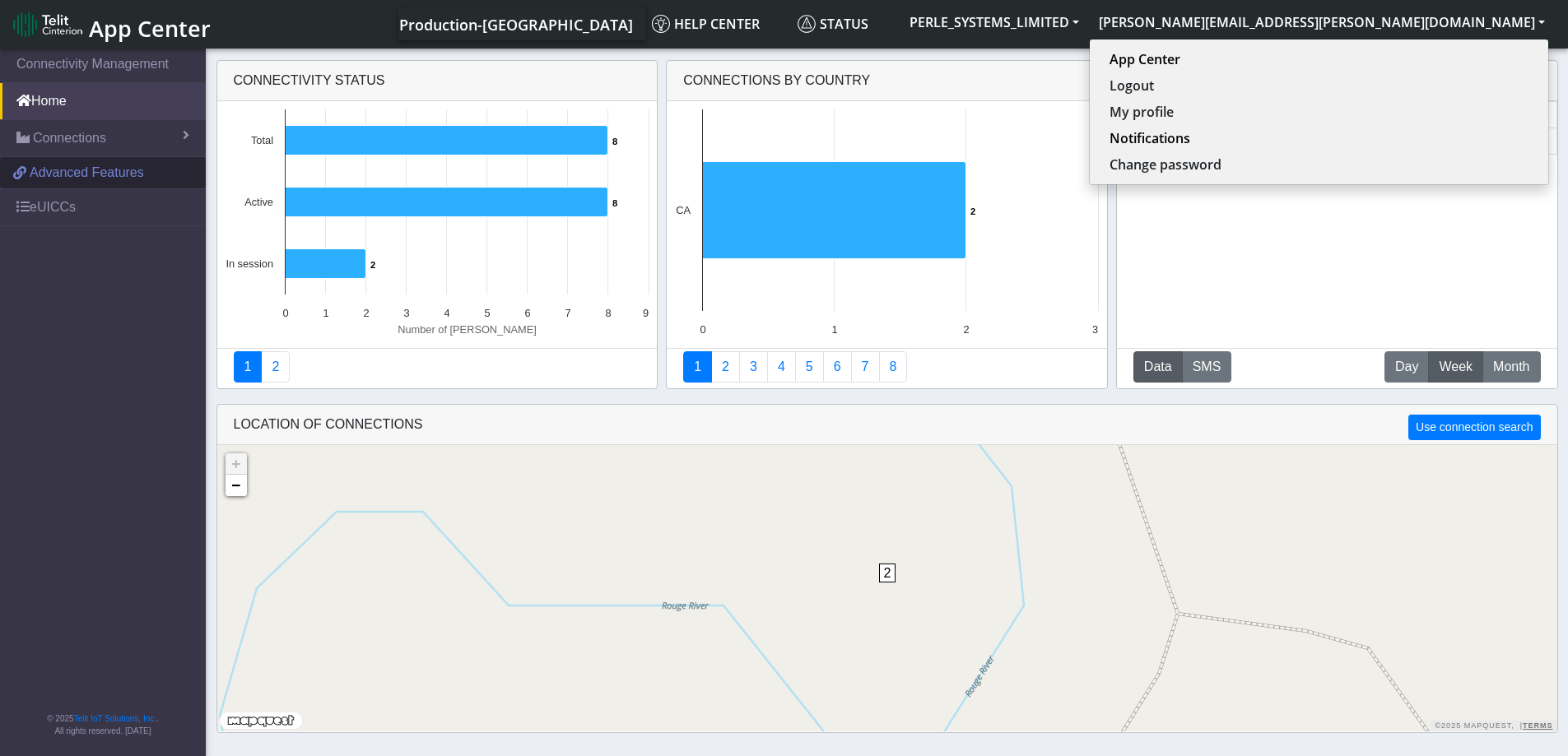
click at [54, 186] on link "Advanced Features" at bounding box center [103, 172] width 205 height 31
